Goal: Find contact information: Find contact information

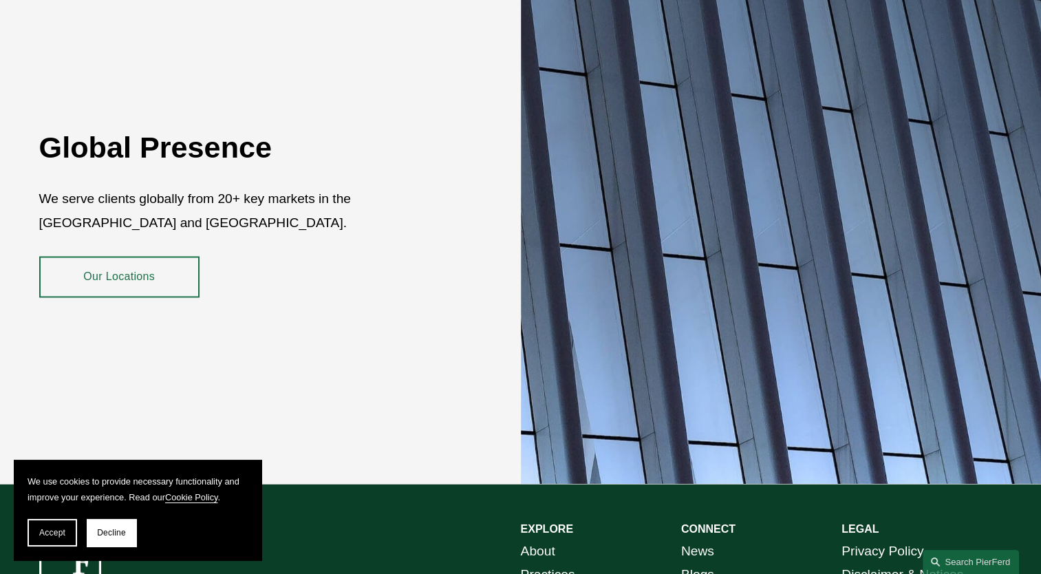
scroll to position [2259, 0]
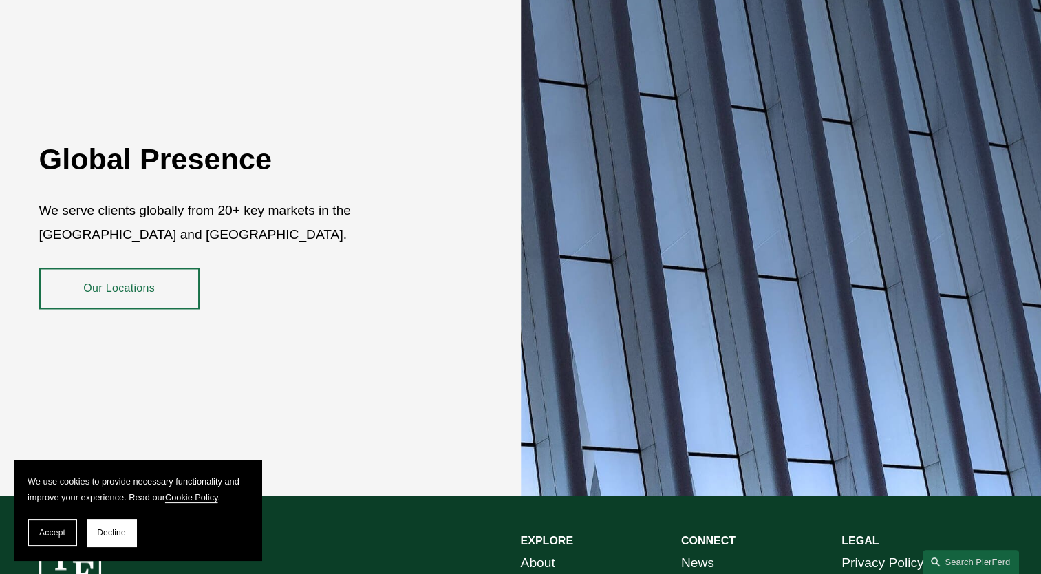
click at [121, 273] on link "Our Locations" at bounding box center [119, 288] width 160 height 41
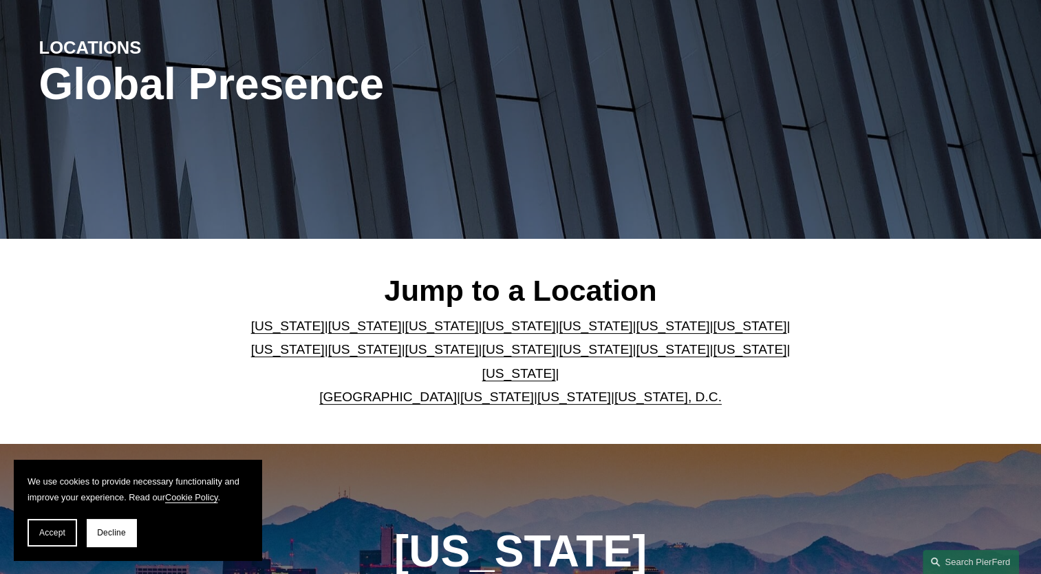
scroll to position [206, 0]
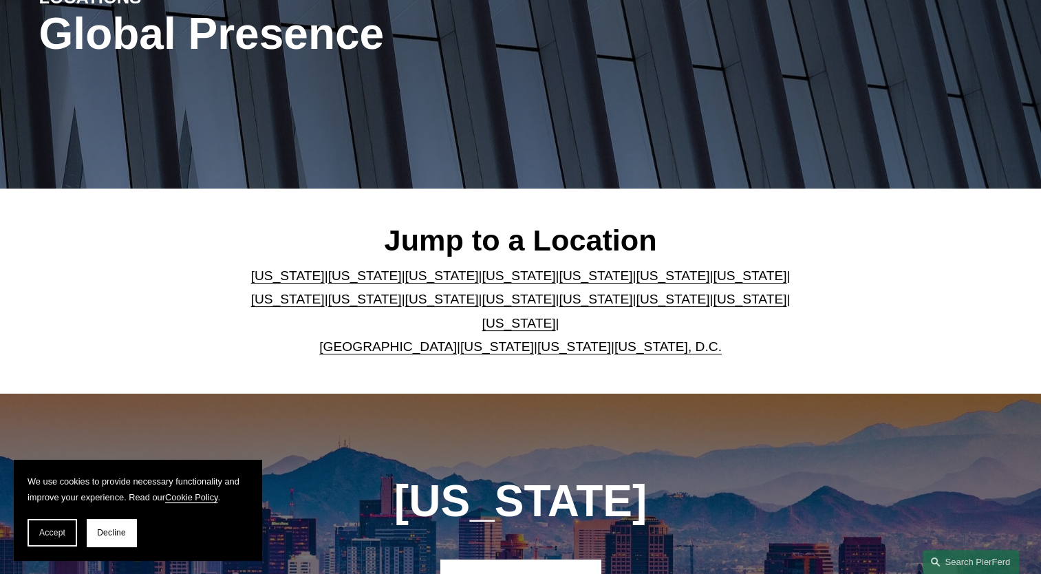
click at [636, 280] on link "[US_STATE]" at bounding box center [673, 275] width 74 height 14
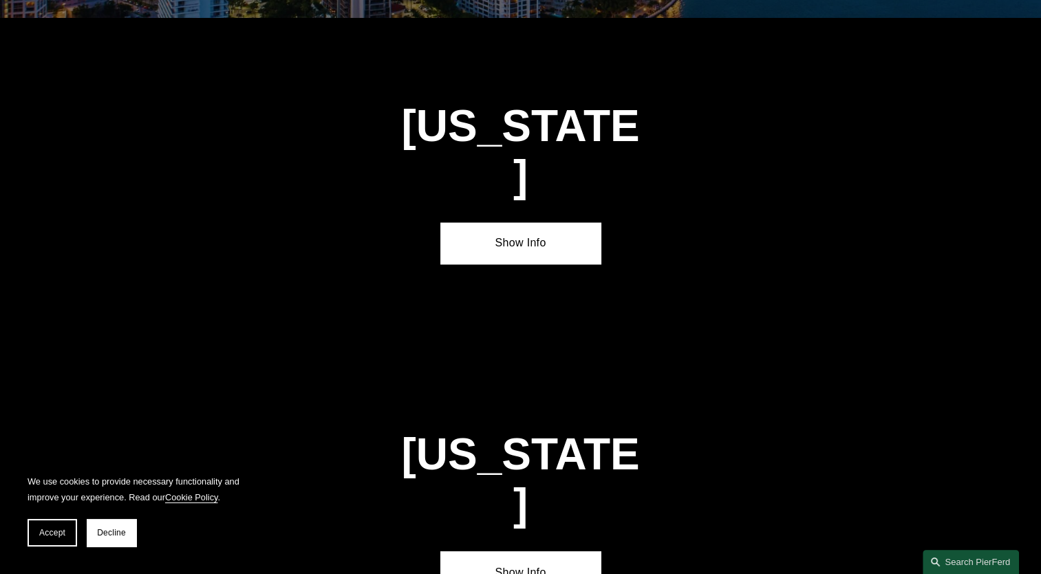
scroll to position [2038, 0]
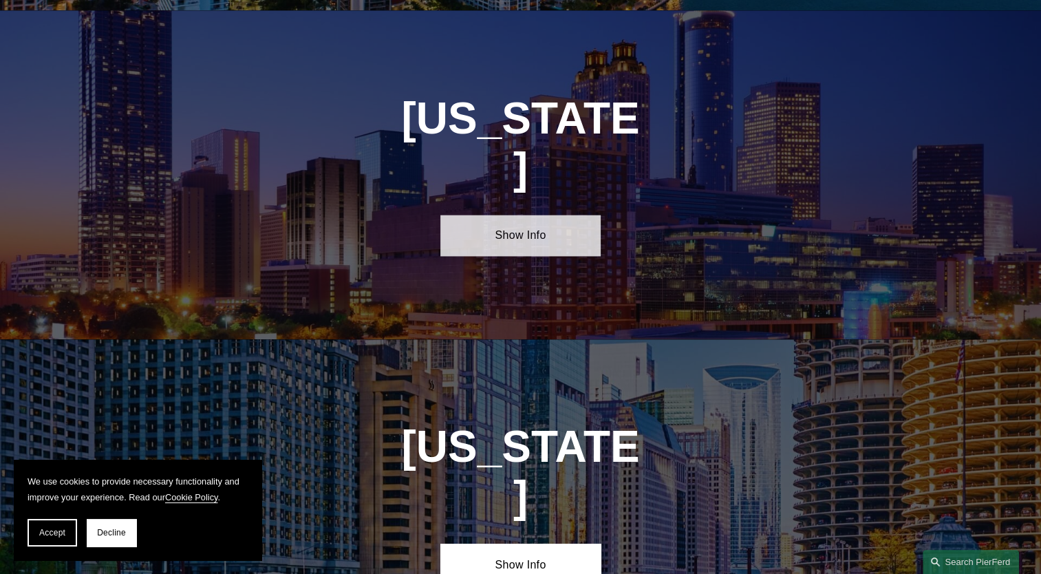
click at [517, 215] on link "Show Info" at bounding box center [520, 235] width 160 height 41
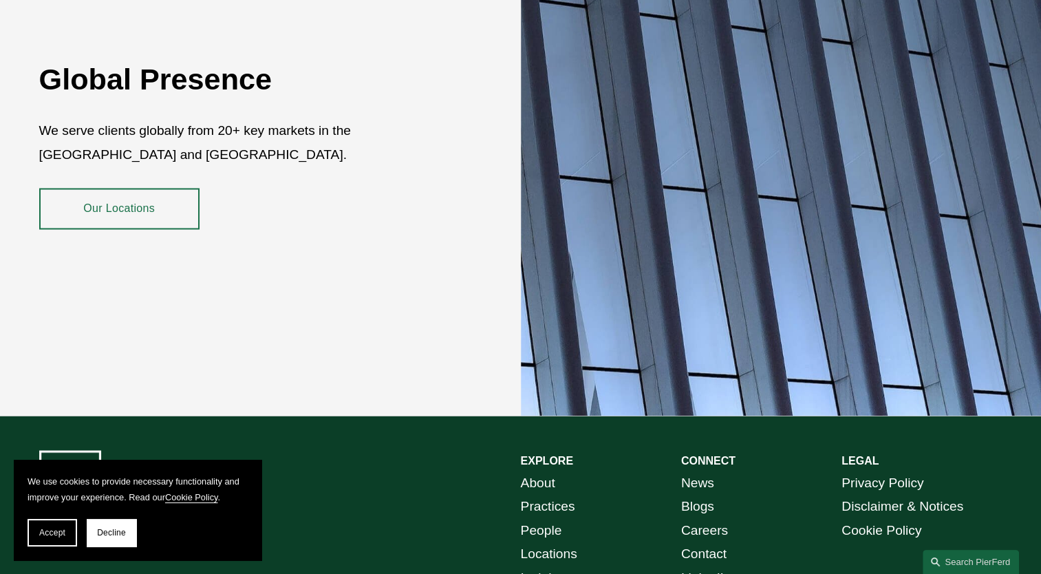
scroll to position [2465, 0]
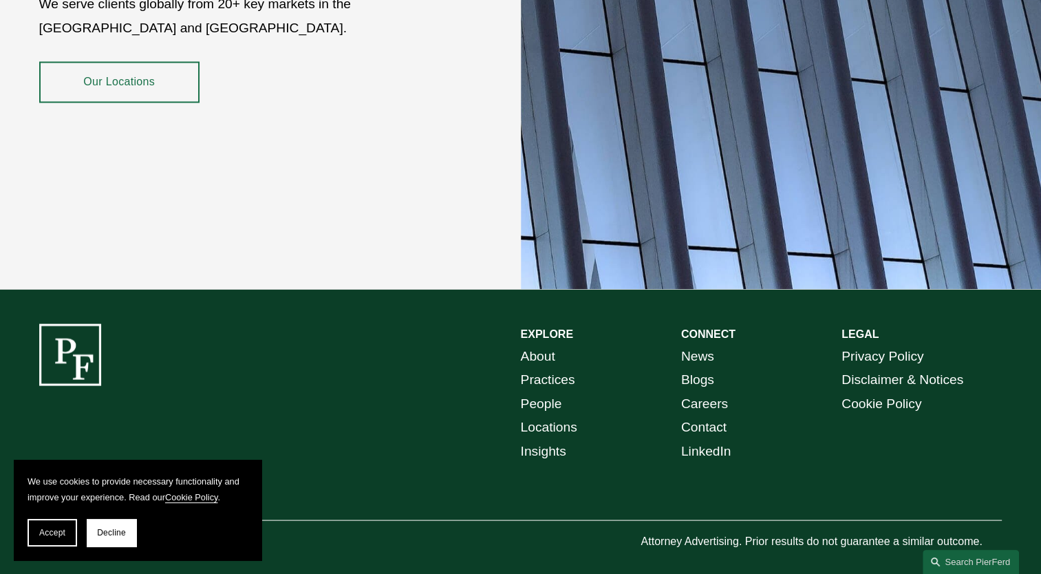
click at [528, 391] on link "People" at bounding box center [541, 403] width 41 height 24
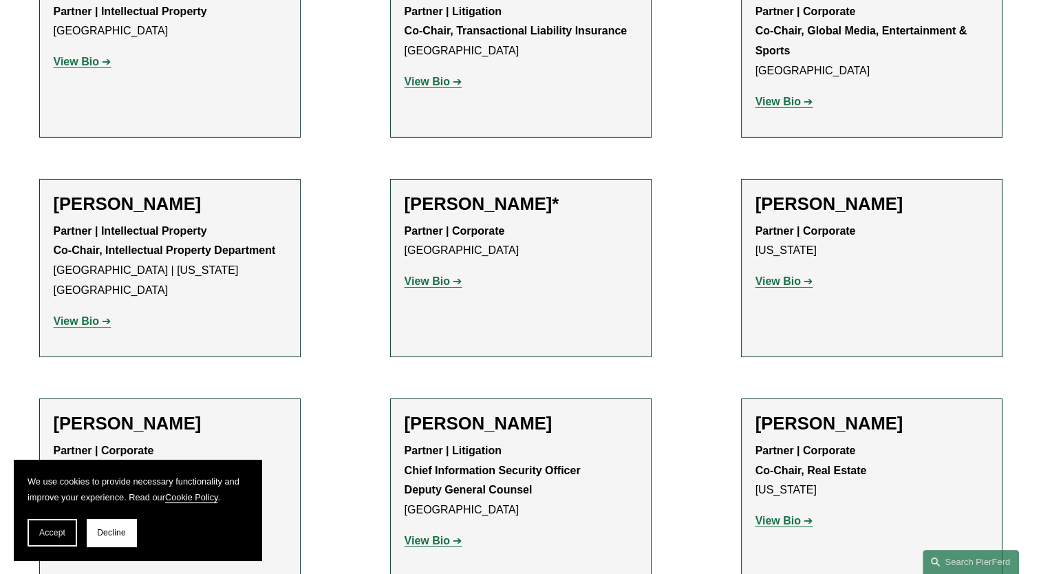
scroll to position [16957, 0]
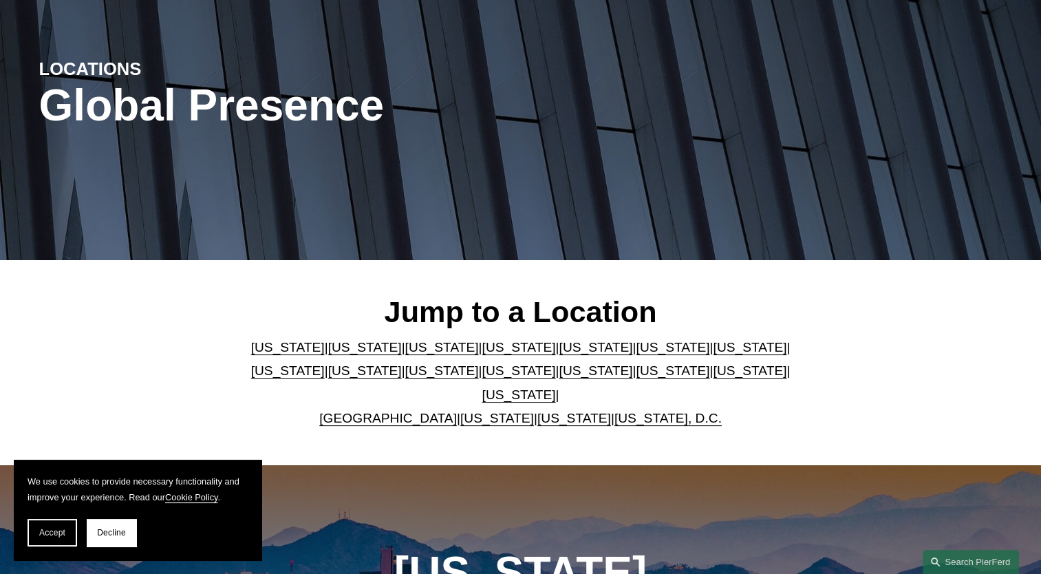
scroll to position [138, 0]
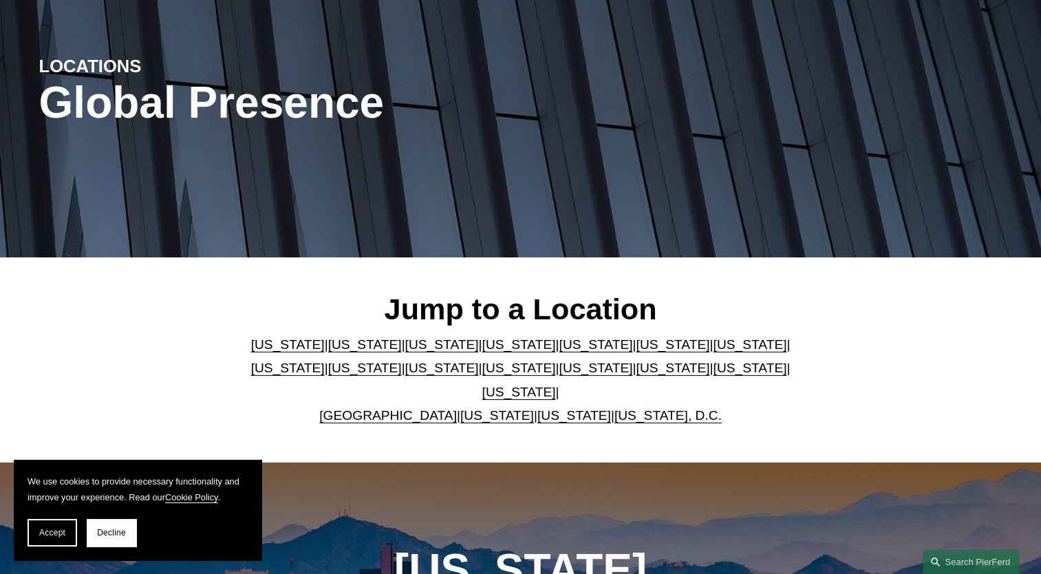
click at [636, 351] on link "[US_STATE]" at bounding box center [673, 344] width 74 height 14
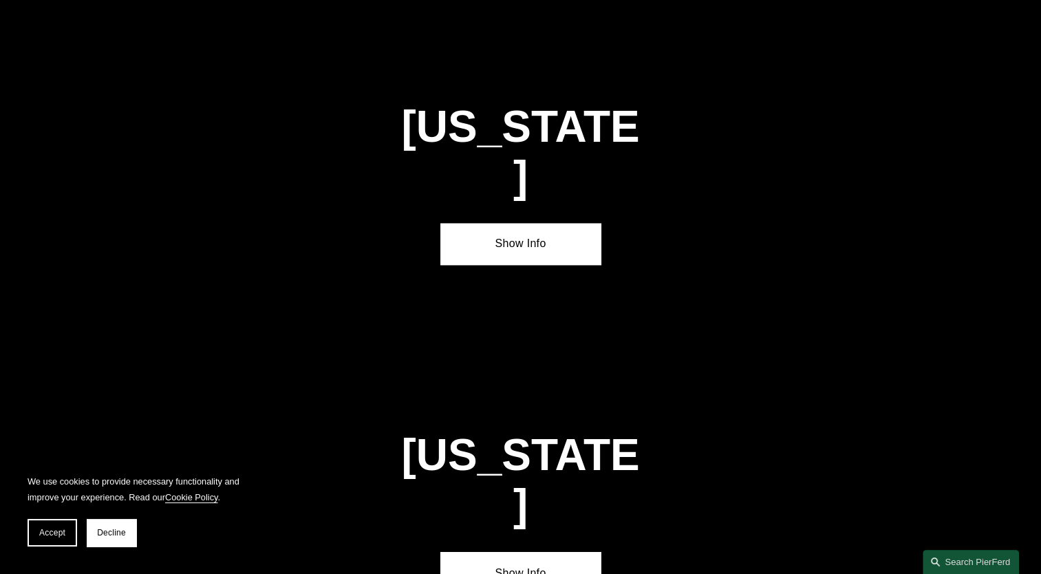
scroll to position [2038, 0]
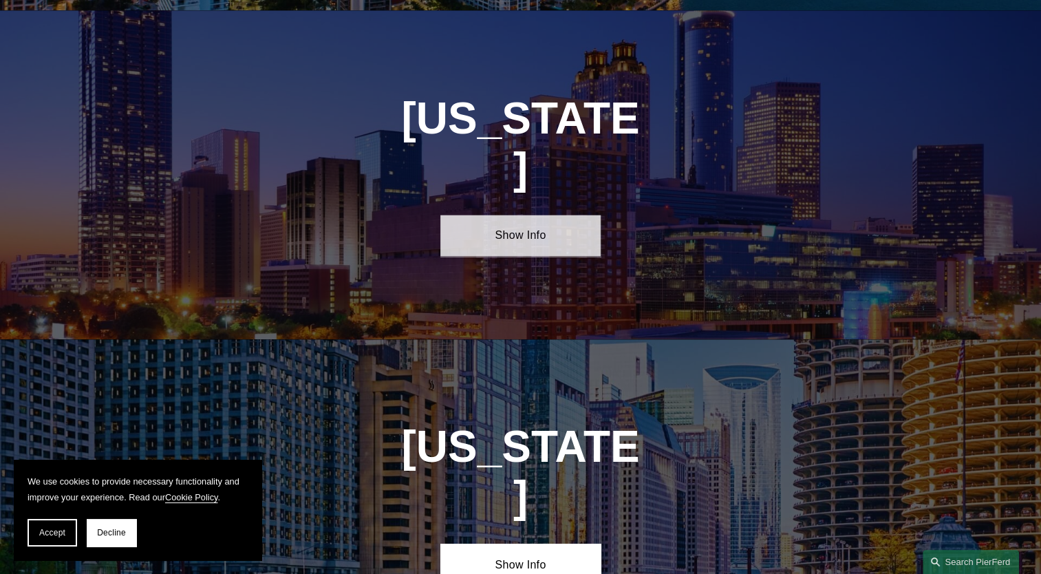
click at [514, 215] on link "Show Info" at bounding box center [520, 235] width 160 height 41
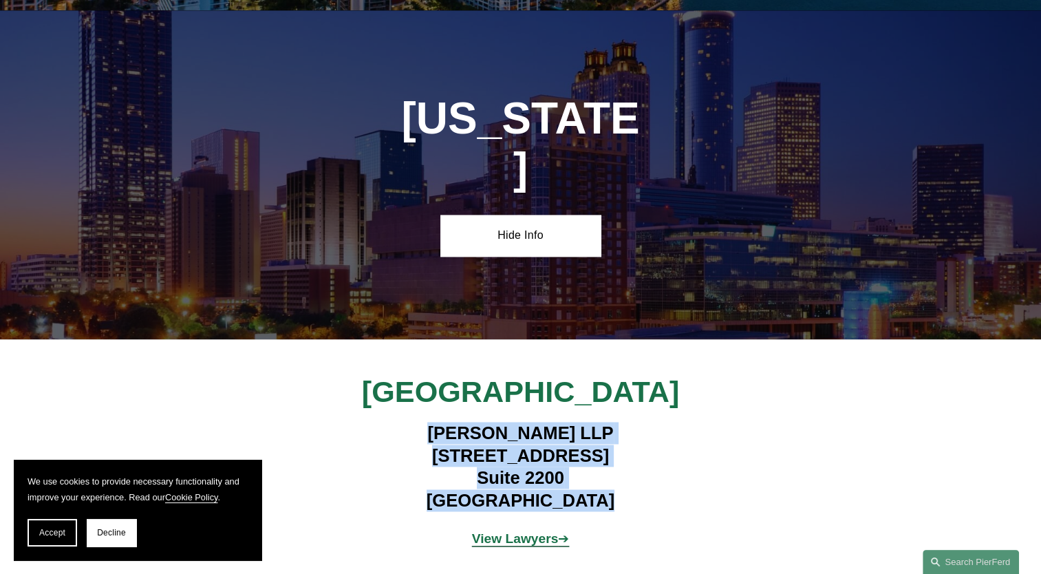
drag, startPoint x: 422, startPoint y: 384, endPoint x: 603, endPoint y: 455, distance: 194.0
click at [603, 455] on h4 "Pierson Ferdinand LLP 260 Peachtree Street NW Suite 2200 Atlanta, GA 30303" at bounding box center [520, 466] width 401 height 89
drag, startPoint x: 603, startPoint y: 455, endPoint x: 521, endPoint y: 393, distance: 102.6
copy h4 "Pierson Ferdinand LLP 260 Peachtree Street NW Suite 2200 Atlanta, GA 30303"
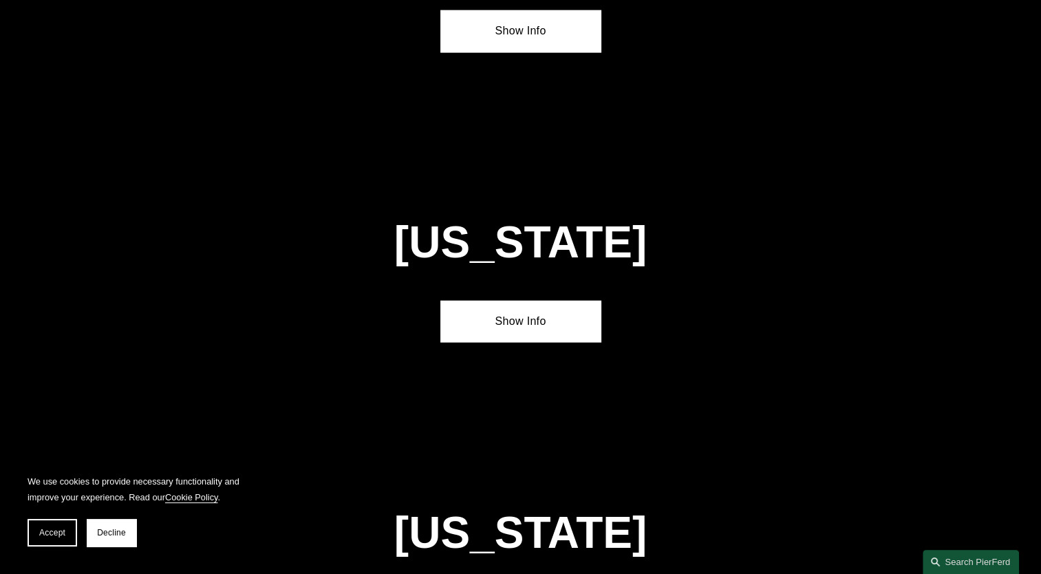
scroll to position [3296, 0]
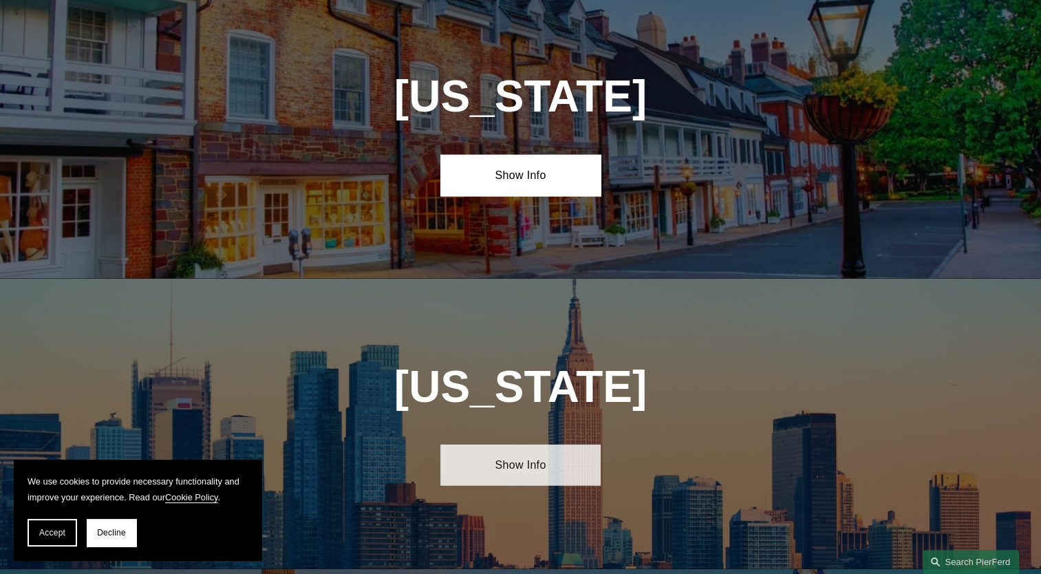
click at [527, 444] on link "Show Info" at bounding box center [520, 464] width 160 height 41
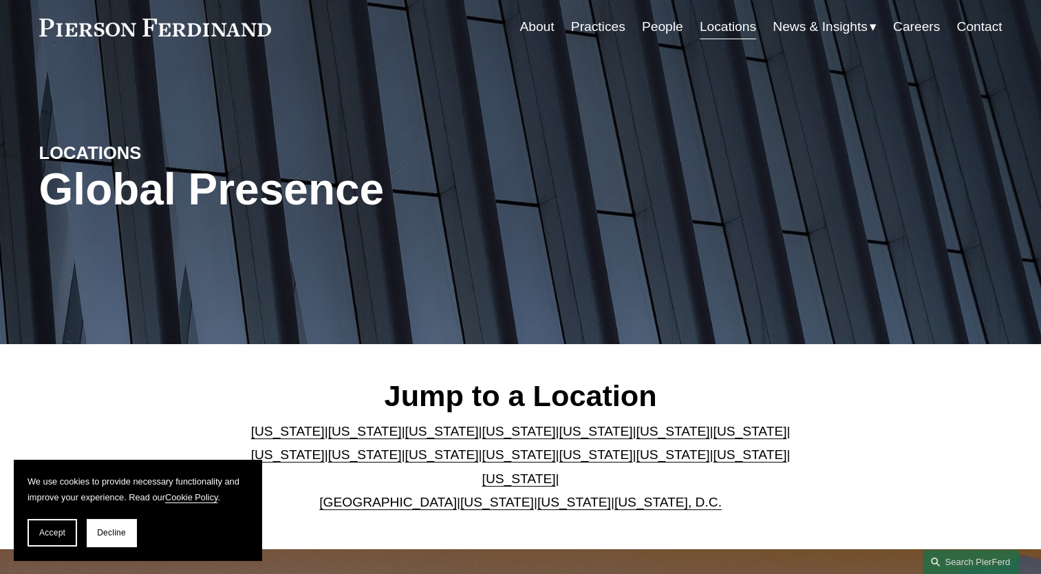
scroll to position [0, 0]
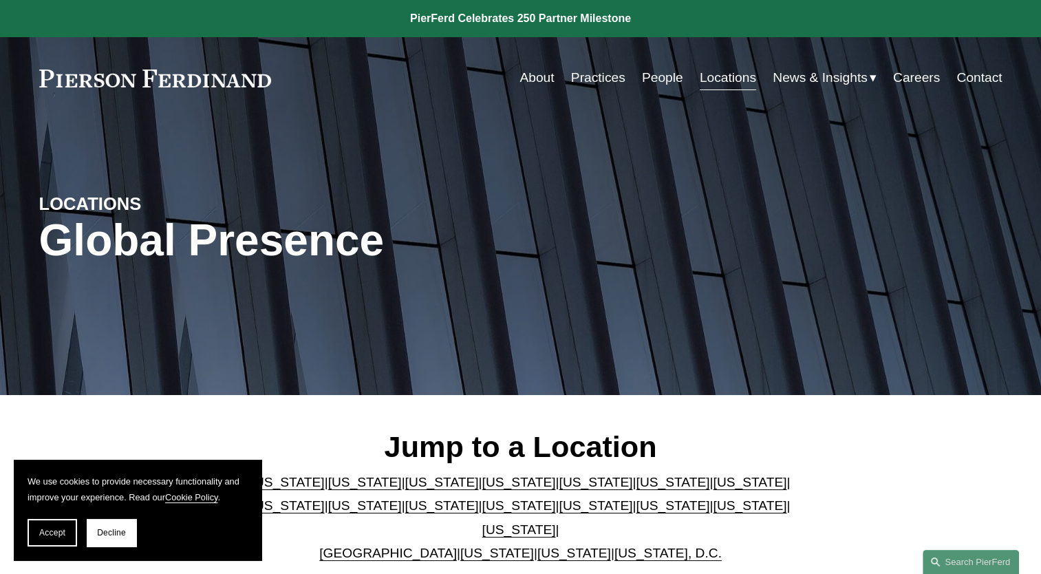
click at [530, 78] on link "About" at bounding box center [536, 78] width 34 height 26
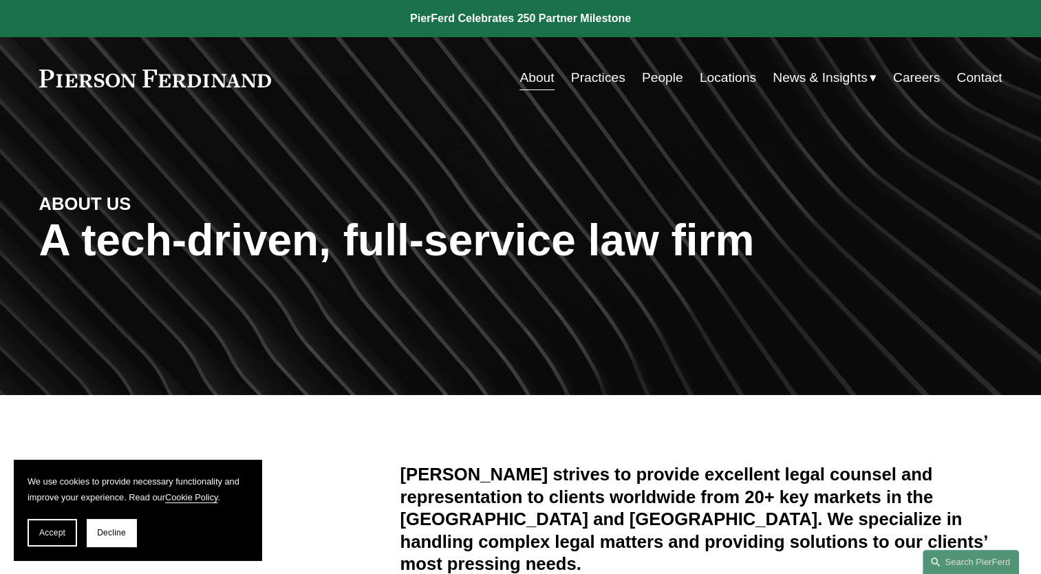
click at [736, 78] on link "Locations" at bounding box center [727, 78] width 56 height 26
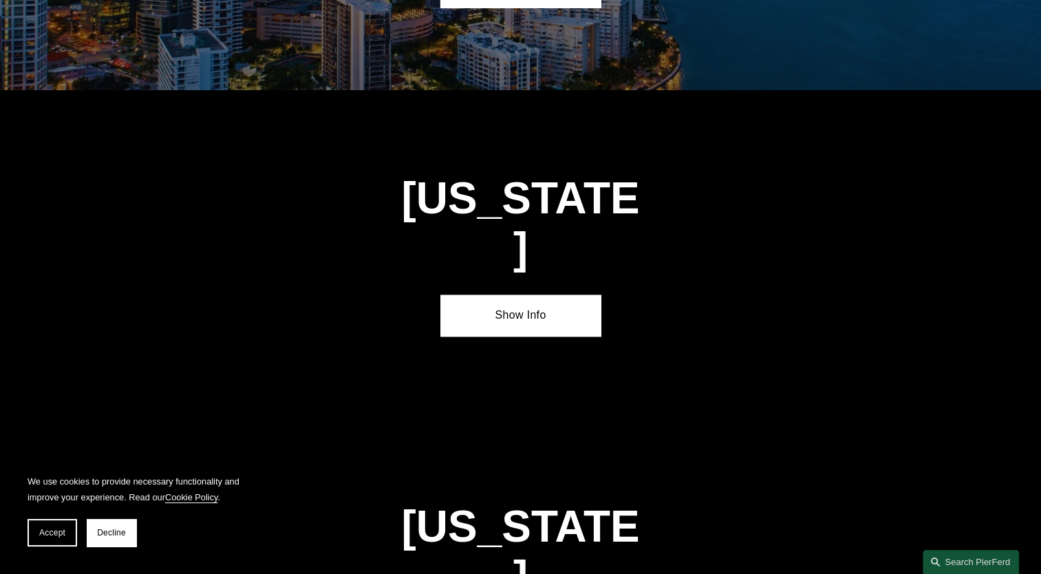
scroll to position [1788, 0]
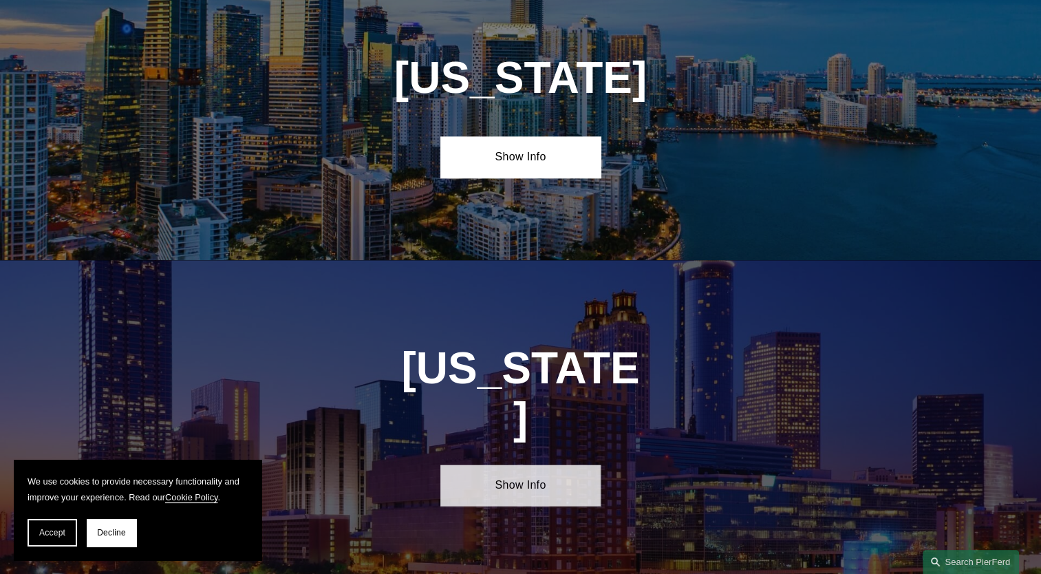
click at [527, 464] on link "Show Info" at bounding box center [520, 484] width 160 height 41
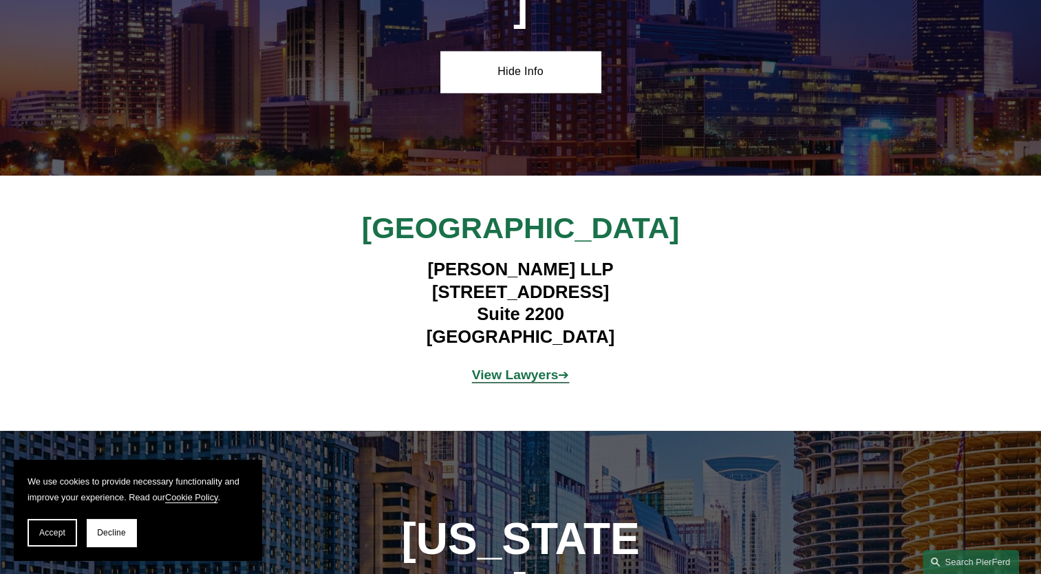
scroll to position [2270, 0]
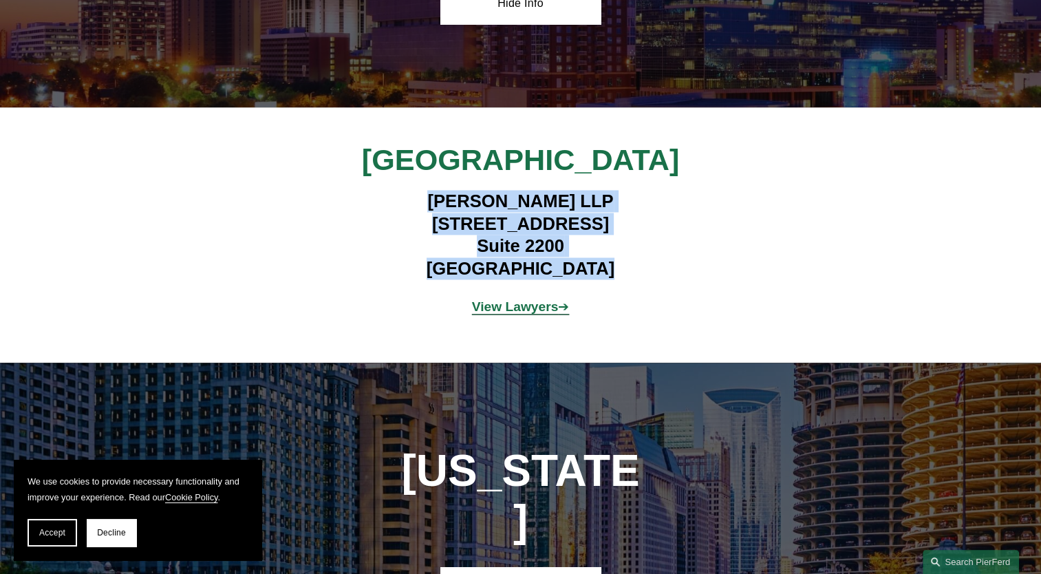
drag, startPoint x: 610, startPoint y: 216, endPoint x: 428, endPoint y: 147, distance: 194.8
click at [428, 190] on h4 "Pierson Ferdinand LLP 260 Peachtree Street NW Suite 2200 Atlanta, GA 30303" at bounding box center [520, 234] width 401 height 89
click at [515, 299] on strong "View Lawyers" at bounding box center [515, 306] width 87 height 14
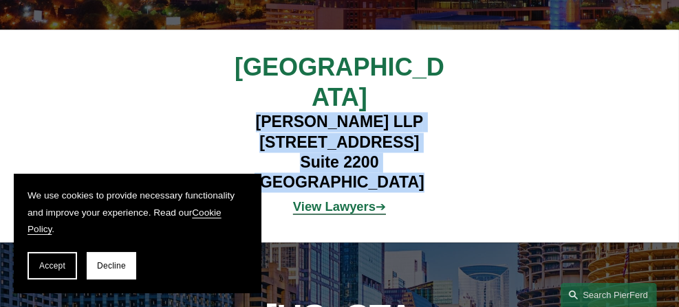
scroll to position [1667, 0]
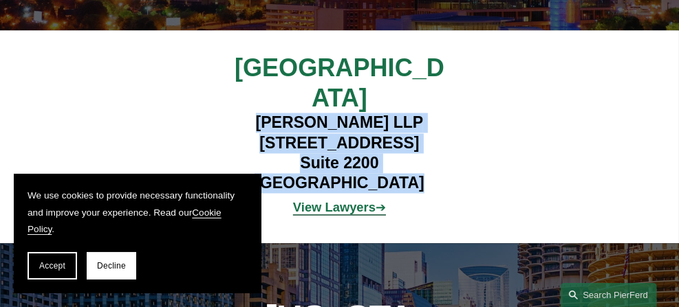
click at [327, 113] on h4 "Pierson Ferdinand LLP 260 Peachtree Street NW Suite 2200 Atlanta, GA 30303" at bounding box center [339, 153] width 266 height 80
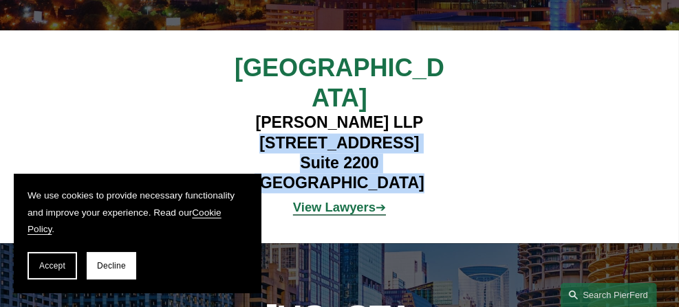
drag, startPoint x: 246, startPoint y: 72, endPoint x: 405, endPoint y: 118, distance: 165.4
click at [405, 118] on h4 "Pierson Ferdinand LLP 260 Peachtree Street NW Suite 2200 Atlanta, GA 30303" at bounding box center [339, 153] width 266 height 80
drag, startPoint x: 405, startPoint y: 118, endPoint x: 363, endPoint y: 89, distance: 50.6
copy h4 "260 Peachtree Street NW Suite 2200 Atlanta, GA 30303"
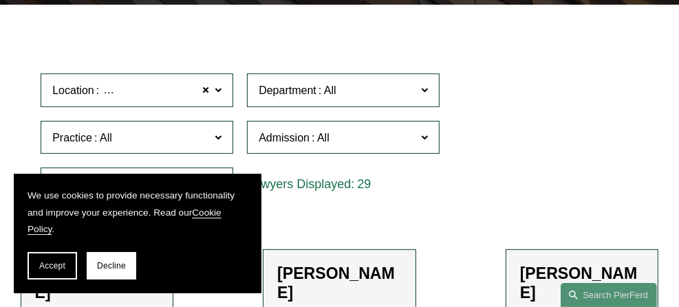
scroll to position [344, 0]
